Goal: Transaction & Acquisition: Purchase product/service

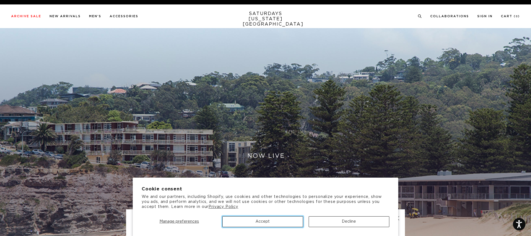
click at [265, 223] on button "Accept" at bounding box center [262, 221] width 81 height 11
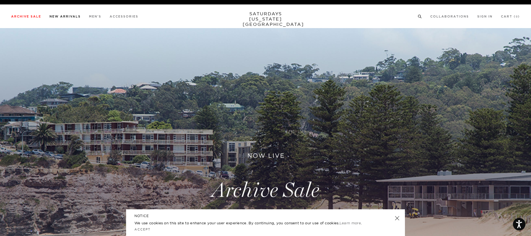
click at [65, 16] on link "New Arrivals" at bounding box center [65, 16] width 31 height 3
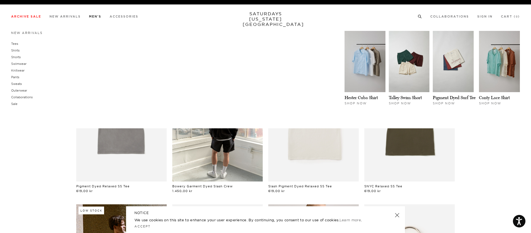
click at [92, 17] on link "Men's" at bounding box center [95, 16] width 12 height 3
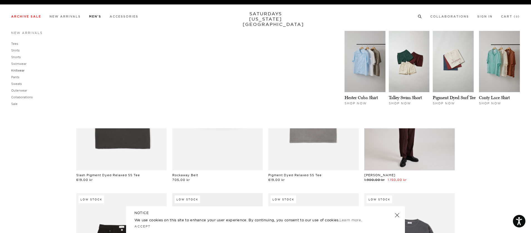
click at [23, 70] on link "Knitwear" at bounding box center [17, 70] width 13 height 4
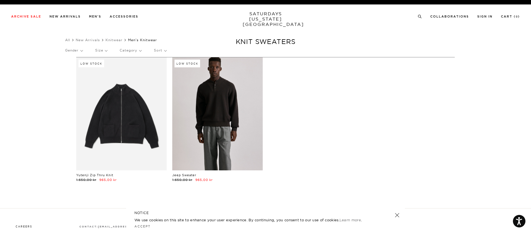
click at [237, 121] on link at bounding box center [217, 113] width 90 height 113
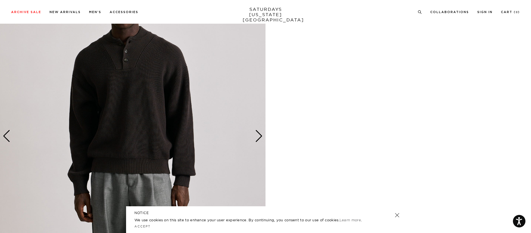
scroll to position [341, 0]
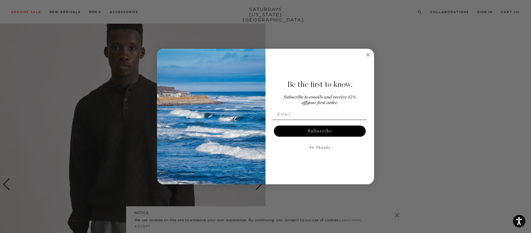
click at [368, 51] on circle "Close dialog" at bounding box center [368, 54] width 6 height 6
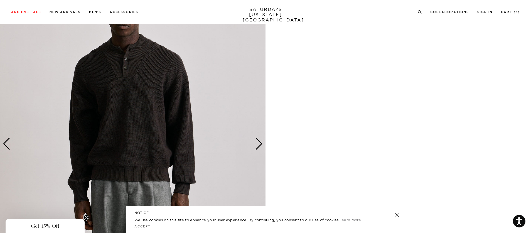
scroll to position [393, 0]
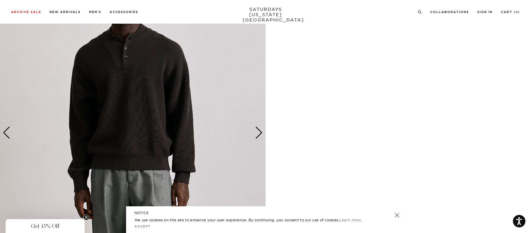
click at [255, 133] on div "Next slide" at bounding box center [259, 133] width 8 height 12
click at [256, 133] on div "Next slide" at bounding box center [259, 133] width 8 height 12
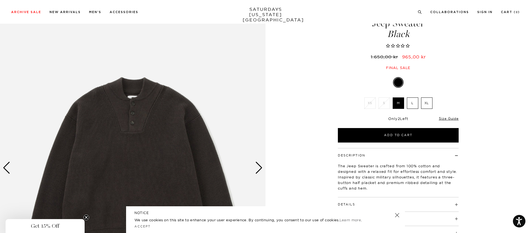
scroll to position [26, 0]
click at [259, 164] on div "Next slide" at bounding box center [259, 168] width 8 height 12
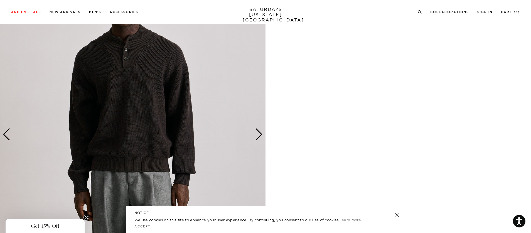
scroll to position [336, 0]
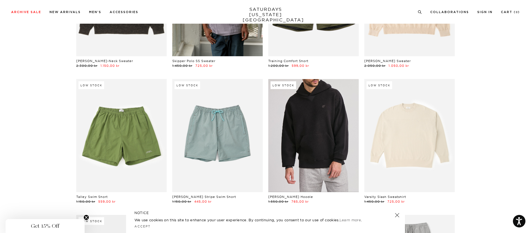
scroll to position [2827, 0]
